Goal: Task Accomplishment & Management: Manage account settings

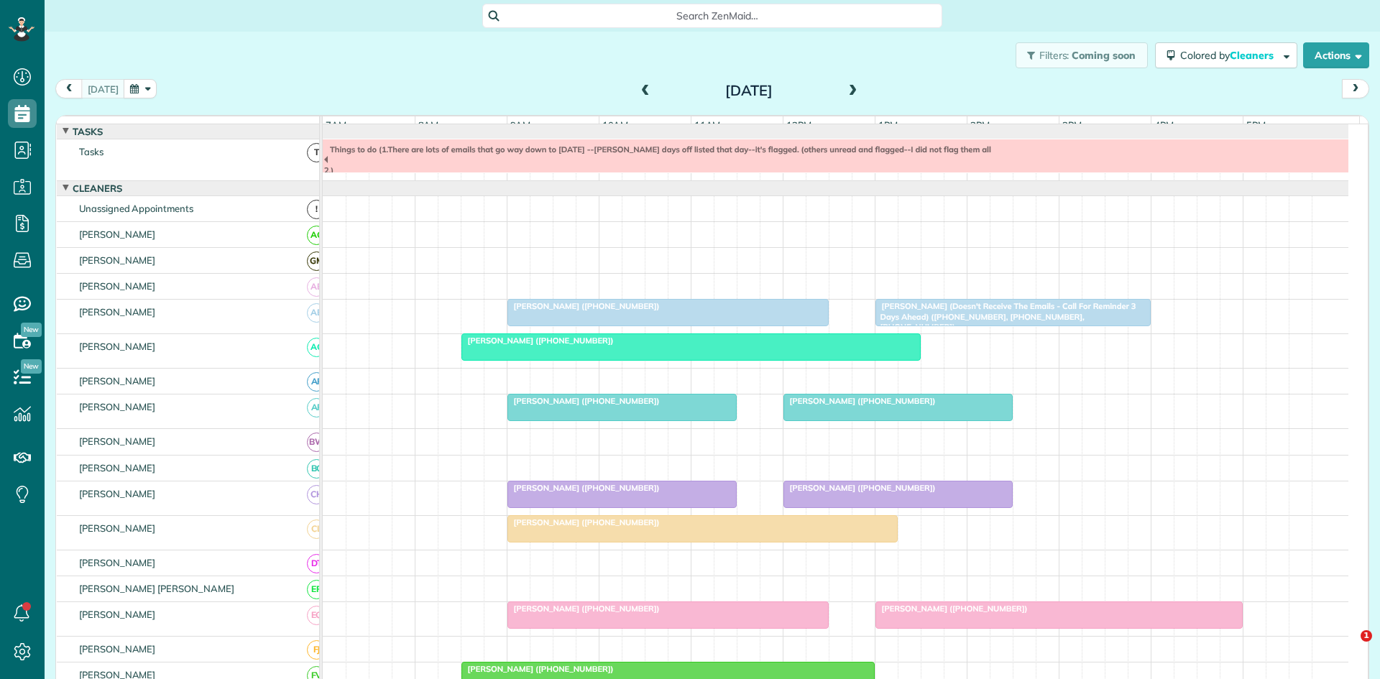
click at [848, 94] on span at bounding box center [853, 91] width 16 height 13
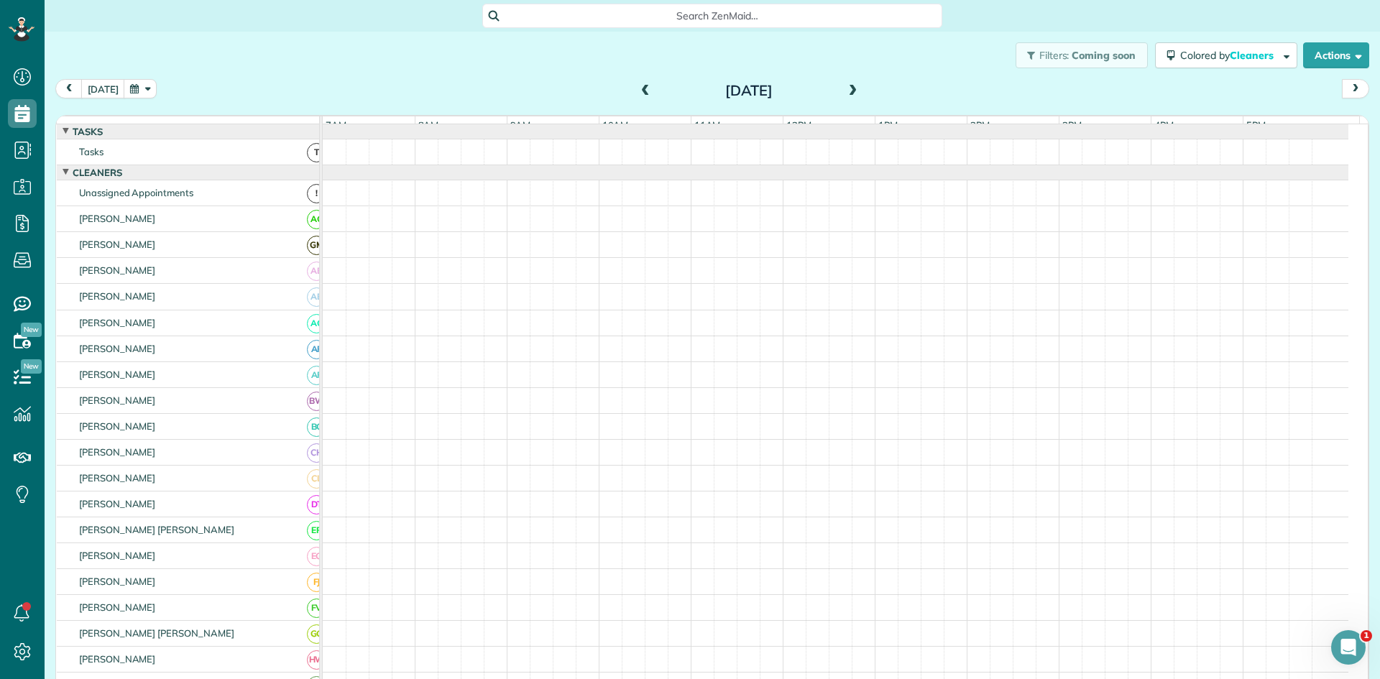
click at [848, 94] on span at bounding box center [853, 91] width 16 height 13
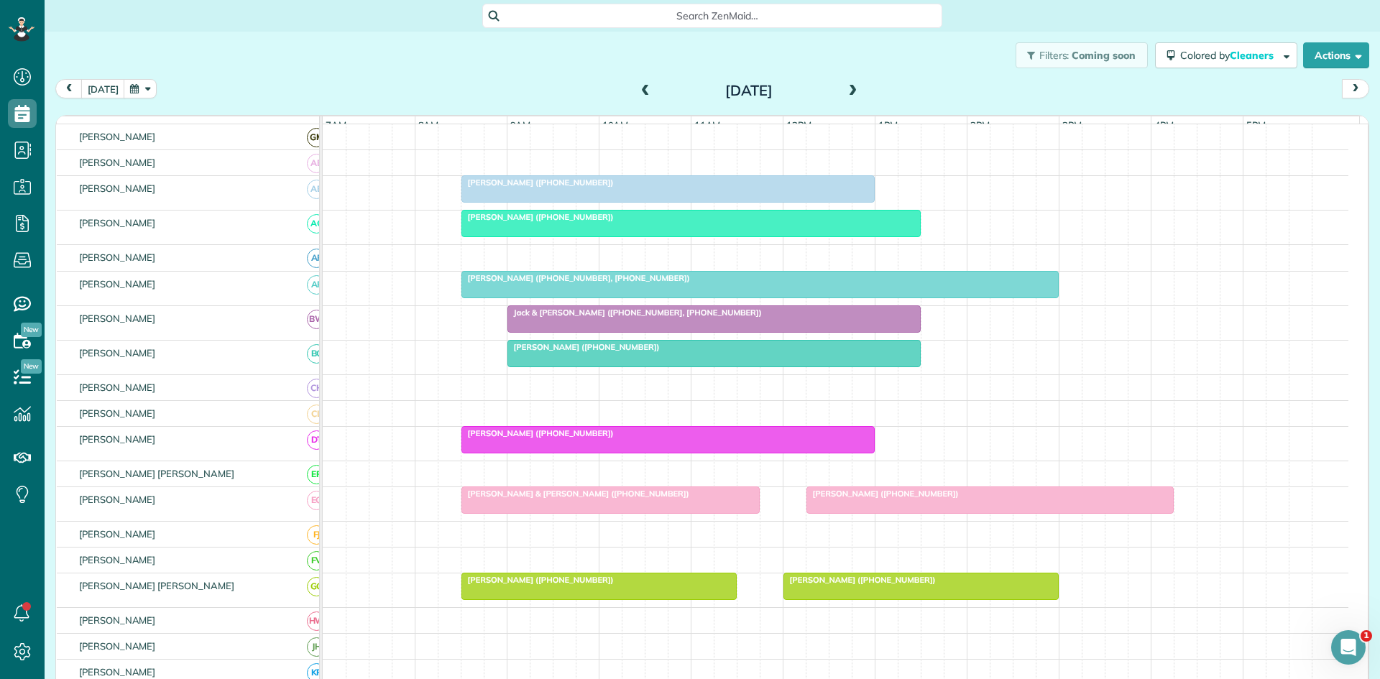
scroll to position [172, 0]
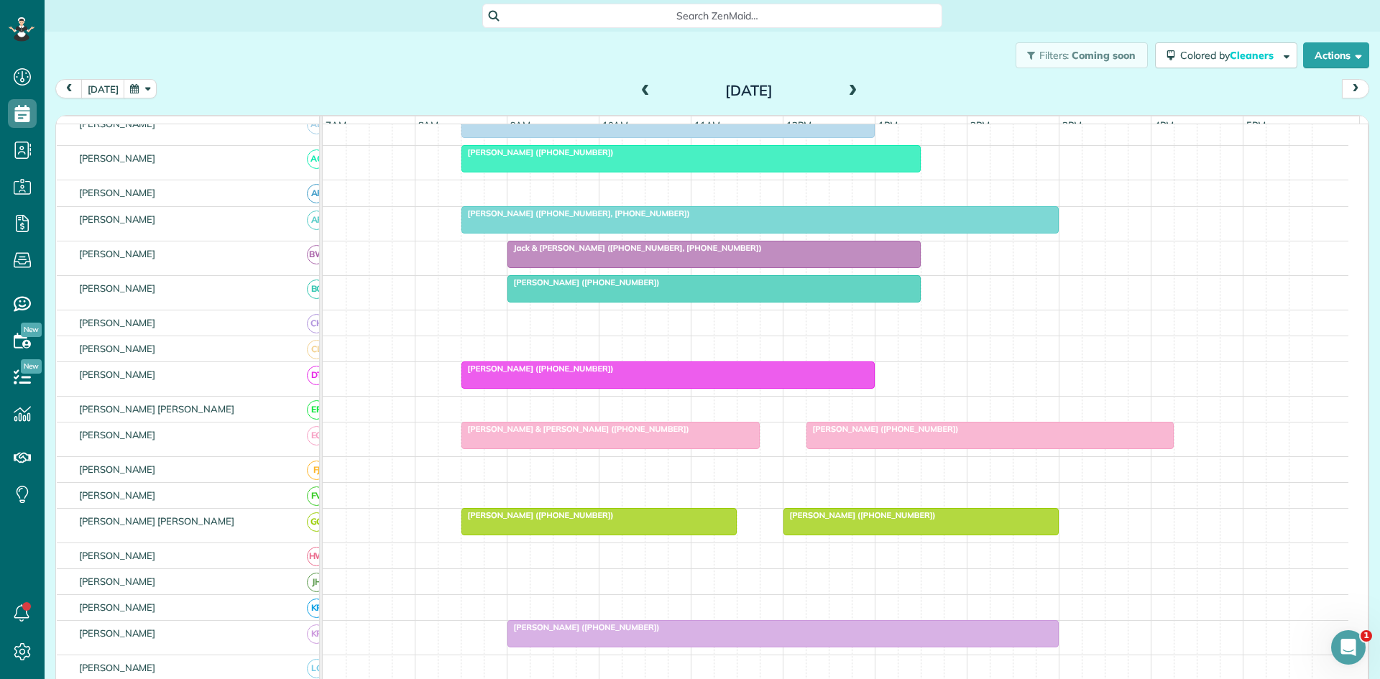
click at [709, 434] on div "[PERSON_NAME] & [PERSON_NAME] ([PHONE_NUMBER])" at bounding box center [611, 429] width 290 height 10
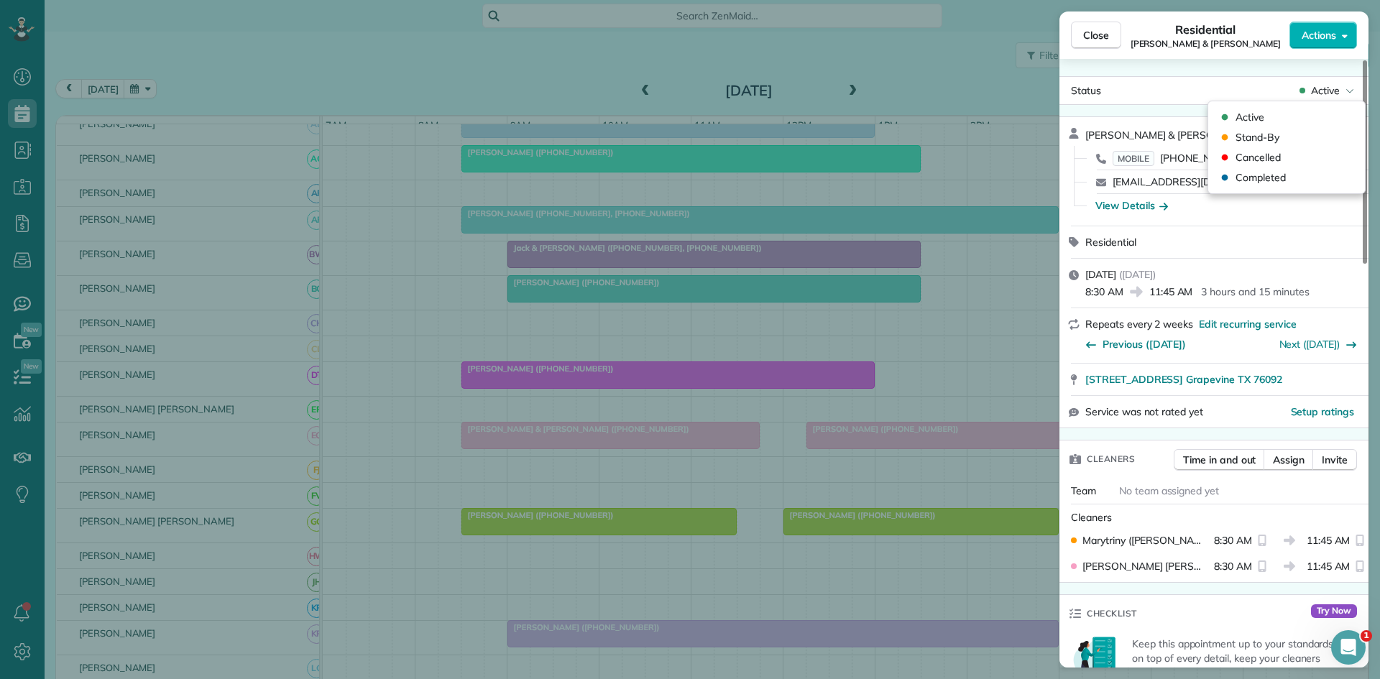
click at [1334, 96] on span "Active" at bounding box center [1325, 90] width 29 height 14
click at [1289, 156] on div "Cancelled" at bounding box center [1286, 157] width 145 height 20
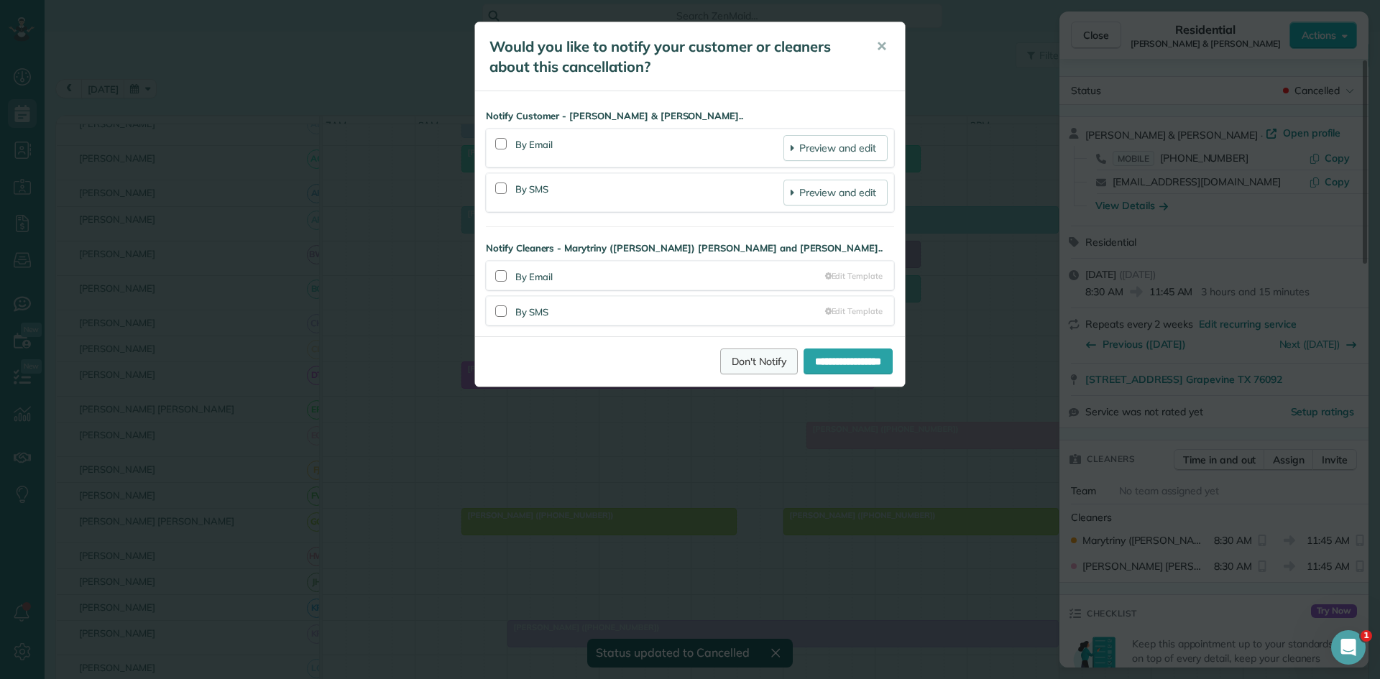
click at [730, 359] on link "Don't Notify" at bounding box center [759, 362] width 78 height 26
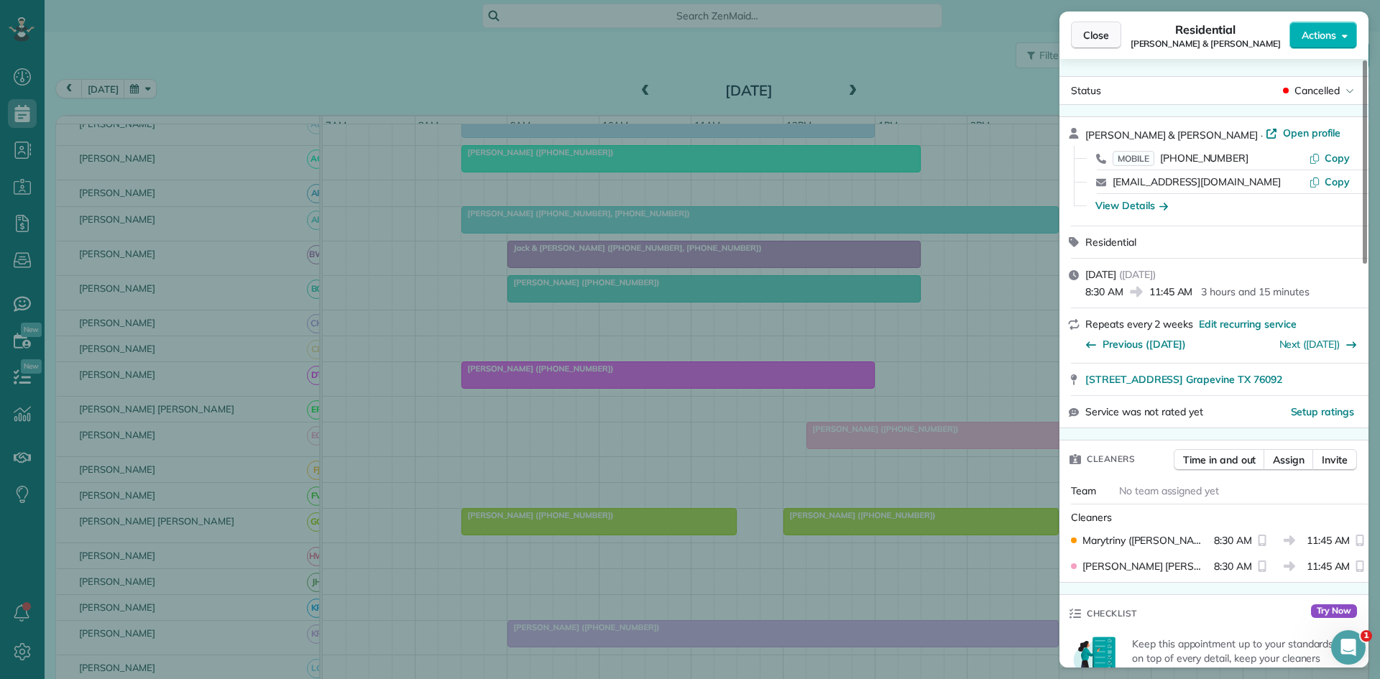
click at [1095, 33] on span "Close" at bounding box center [1096, 35] width 26 height 14
